Goal: Check status: Check status

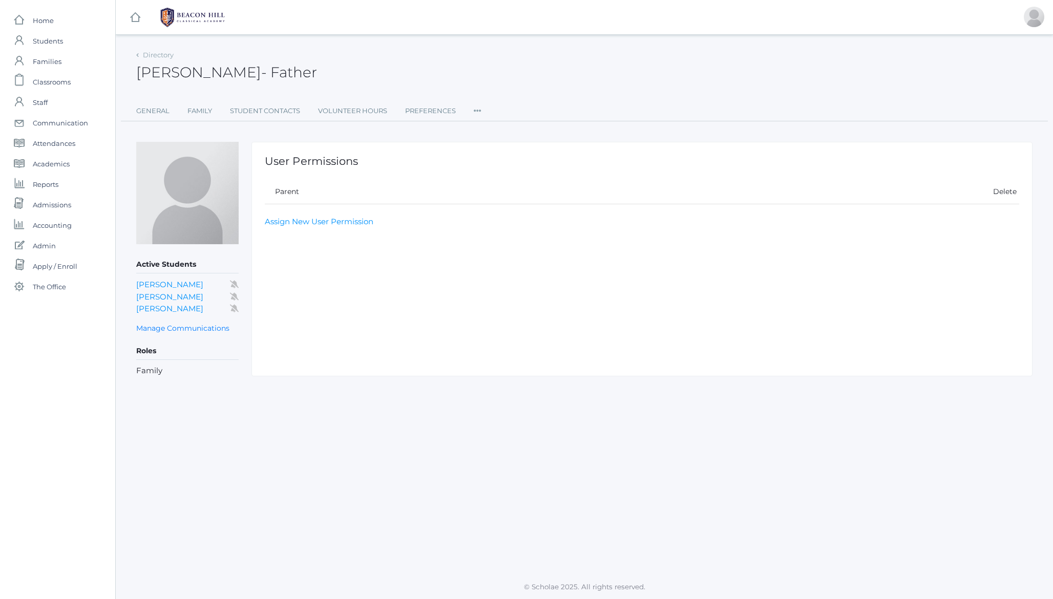
click at [261, 66] on span "- Father" at bounding box center [289, 71] width 56 height 17
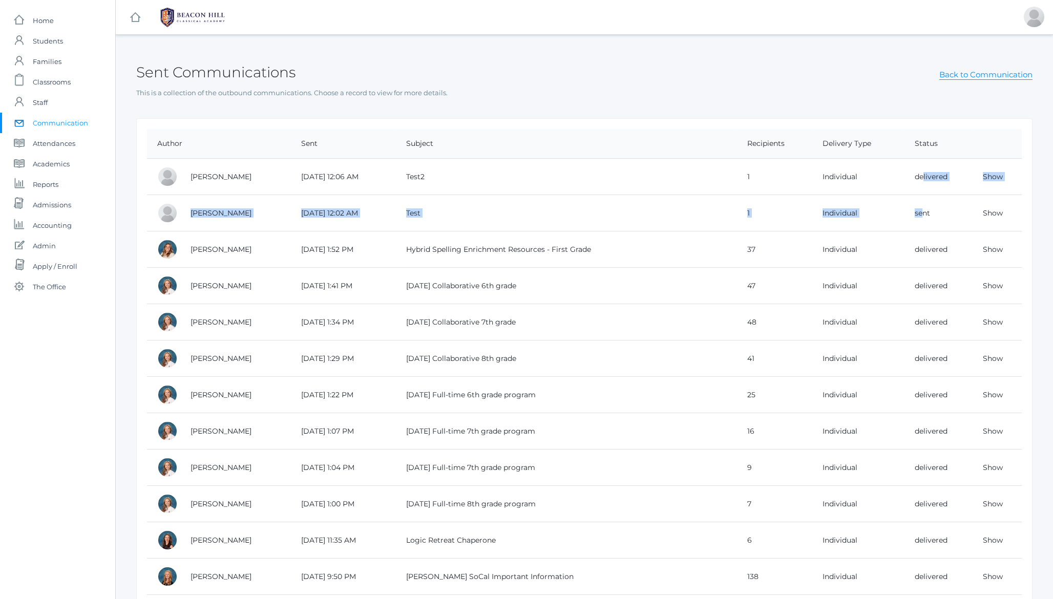
drag, startPoint x: 921, startPoint y: 212, endPoint x: 919, endPoint y: 177, distance: 35.4
click at [919, 177] on td "delivered" at bounding box center [938, 177] width 68 height 36
click at [997, 211] on link "Show" at bounding box center [992, 212] width 20 height 9
click at [988, 177] on link "Show" at bounding box center [992, 176] width 20 height 9
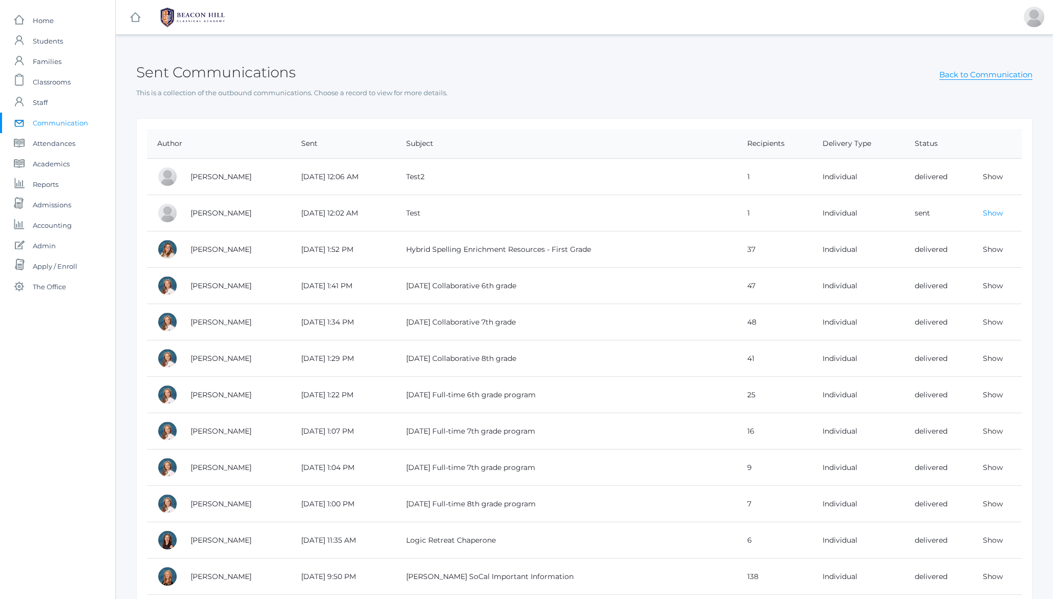
click at [988, 213] on link "Show" at bounding box center [992, 212] width 20 height 9
click at [258, 72] on h2 "Sent Communications" at bounding box center [215, 73] width 159 height 16
click at [993, 251] on link "Show" at bounding box center [992, 249] width 20 height 9
click at [211, 77] on h2 "Sent Communications" at bounding box center [215, 73] width 159 height 16
click at [208, 75] on h2 "Sent Communications" at bounding box center [215, 73] width 159 height 16
